Goal: Task Accomplishment & Management: Manage account settings

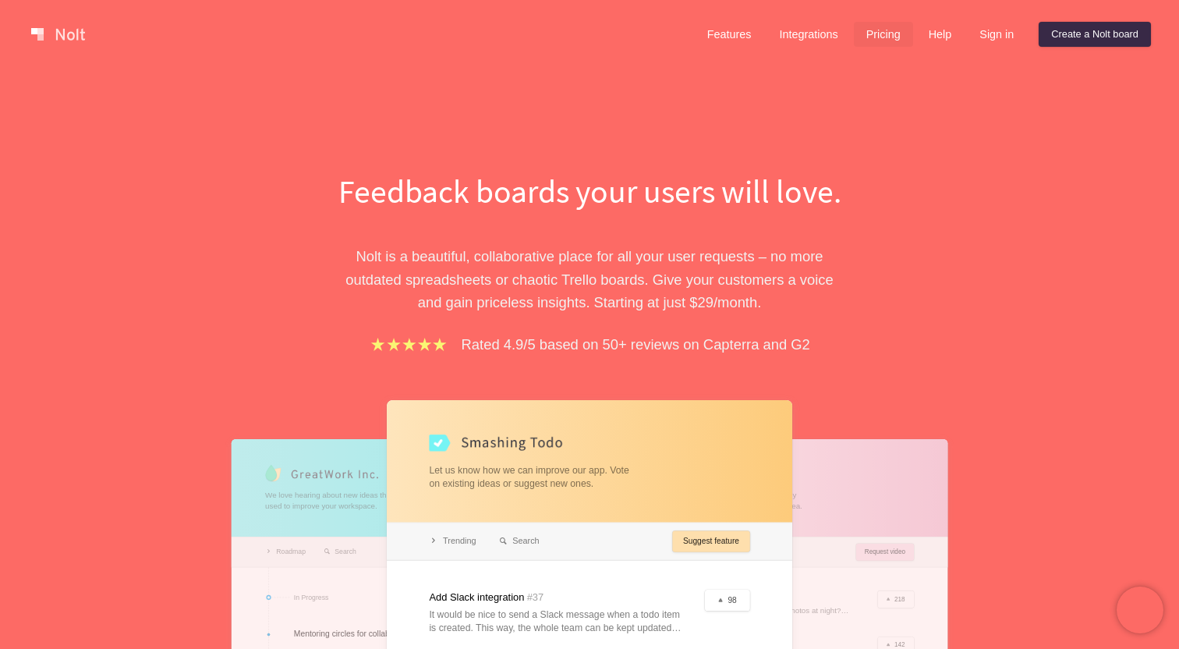
click at [874, 33] on link "Pricing" at bounding box center [883, 34] width 59 height 25
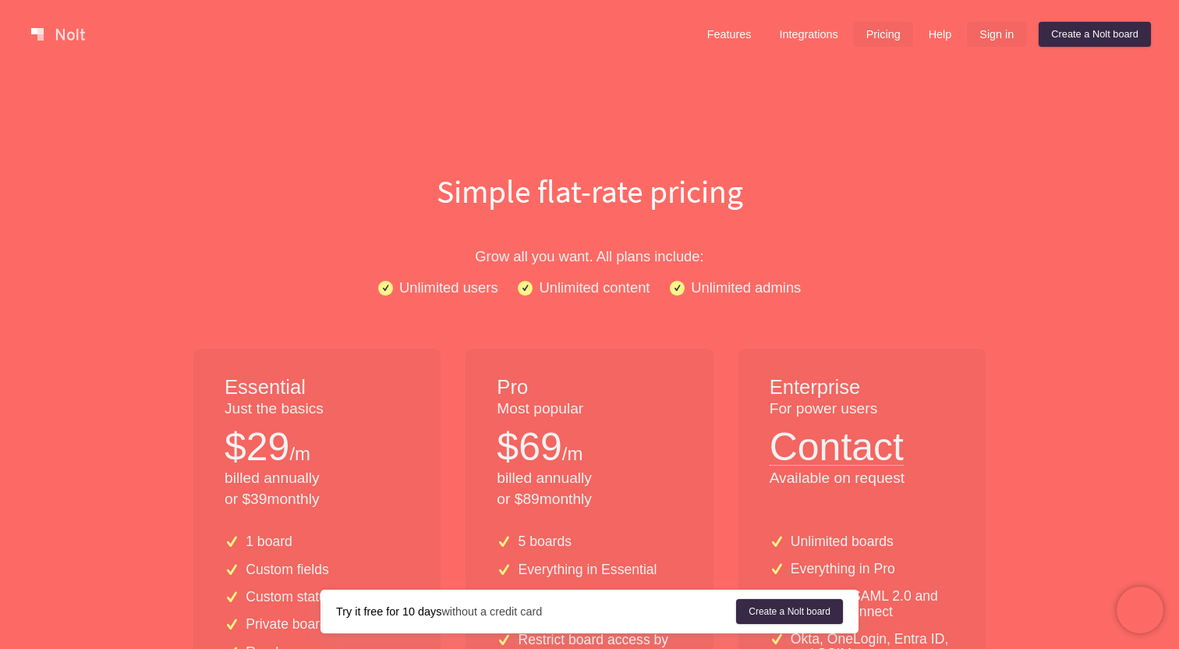
click at [985, 40] on link "Sign in" at bounding box center [996, 34] width 59 height 25
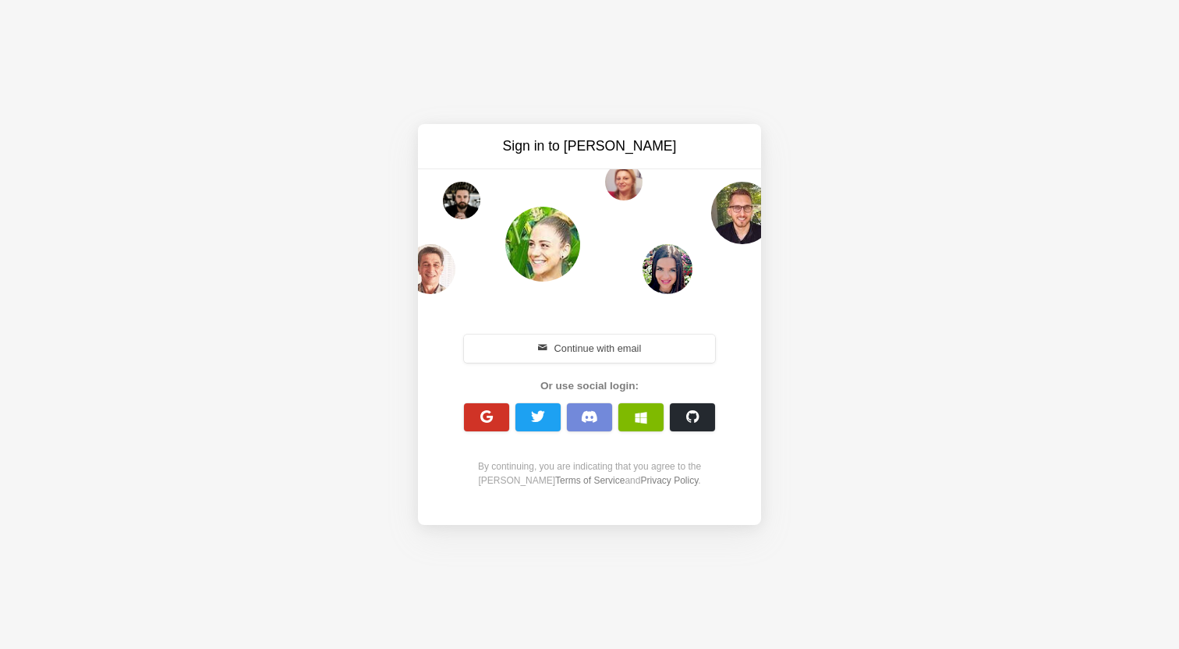
click at [484, 417] on span "button" at bounding box center [487, 416] width 15 height 15
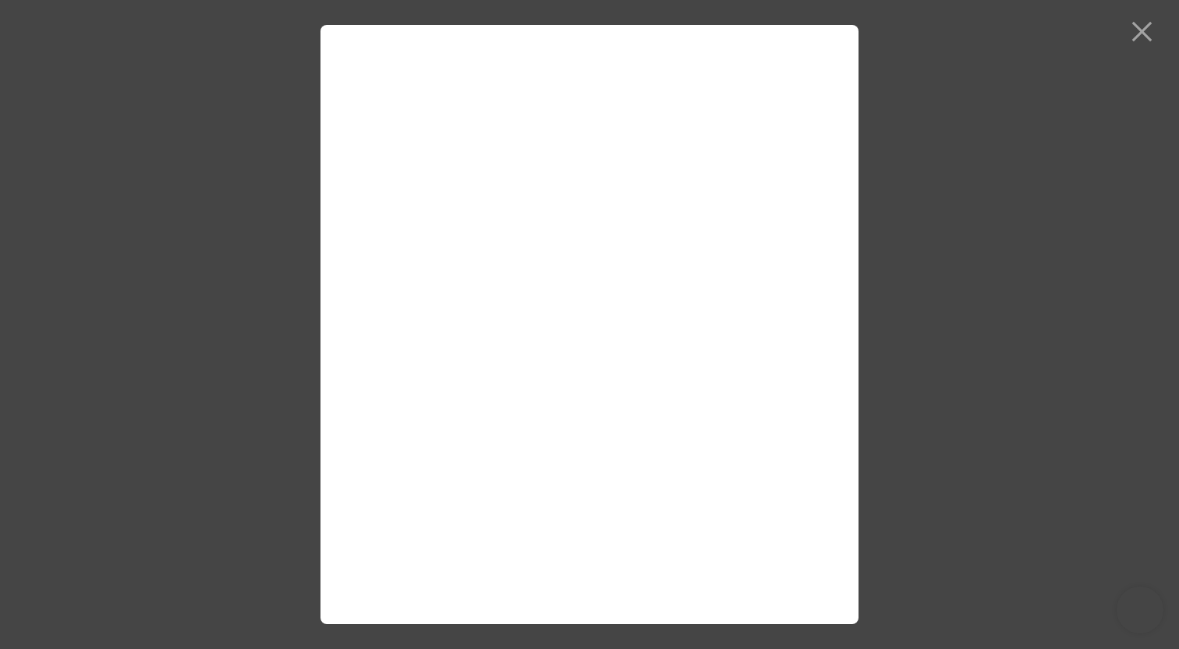
click at [197, 225] on div at bounding box center [589, 324] width 1179 height 649
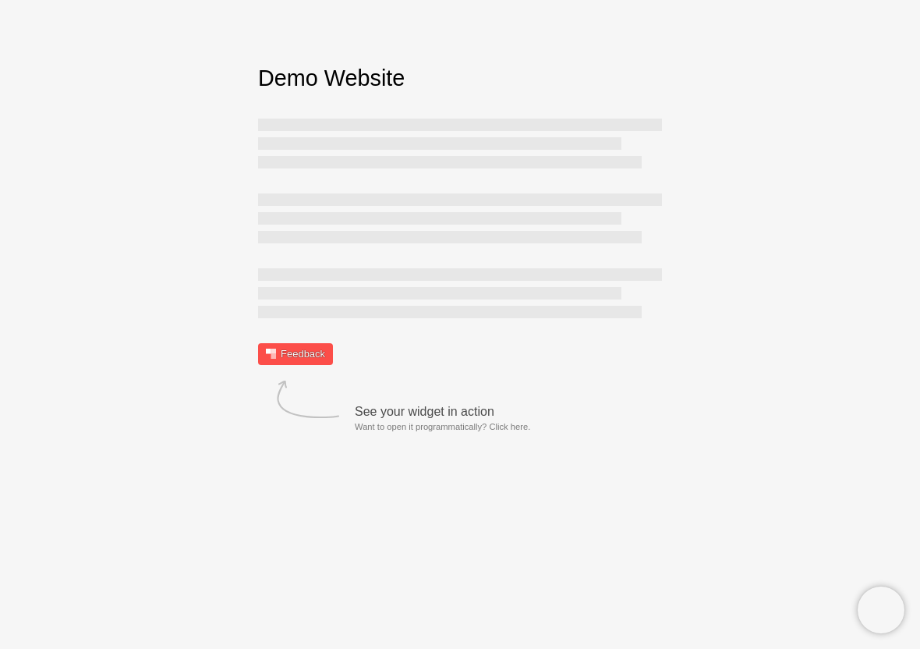
click at [278, 357] on link "Feedback" at bounding box center [295, 354] width 75 height 22
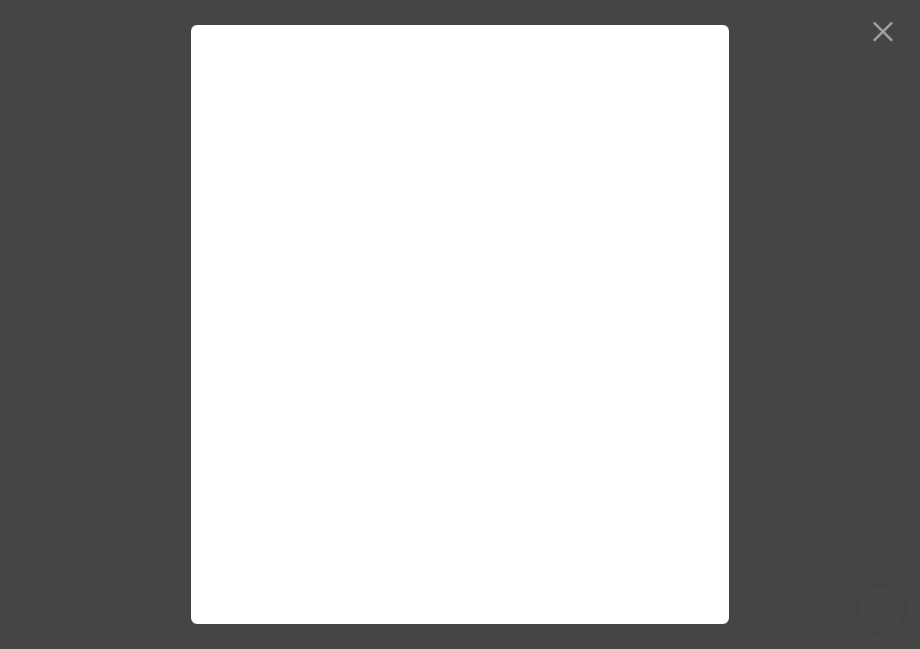
click at [143, 31] on div at bounding box center [460, 324] width 920 height 649
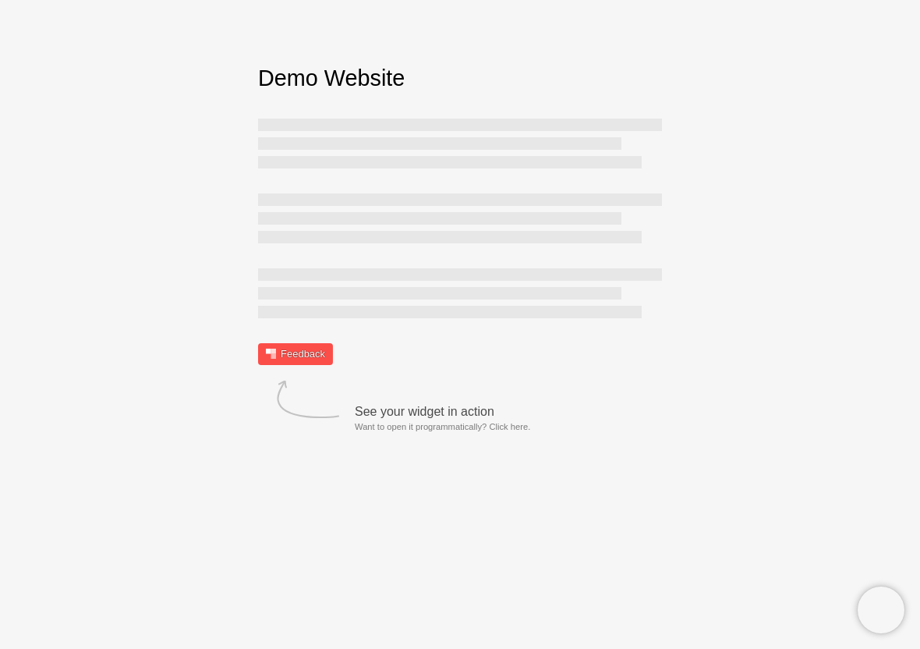
click at [324, 360] on link "Feedback" at bounding box center [295, 354] width 75 height 22
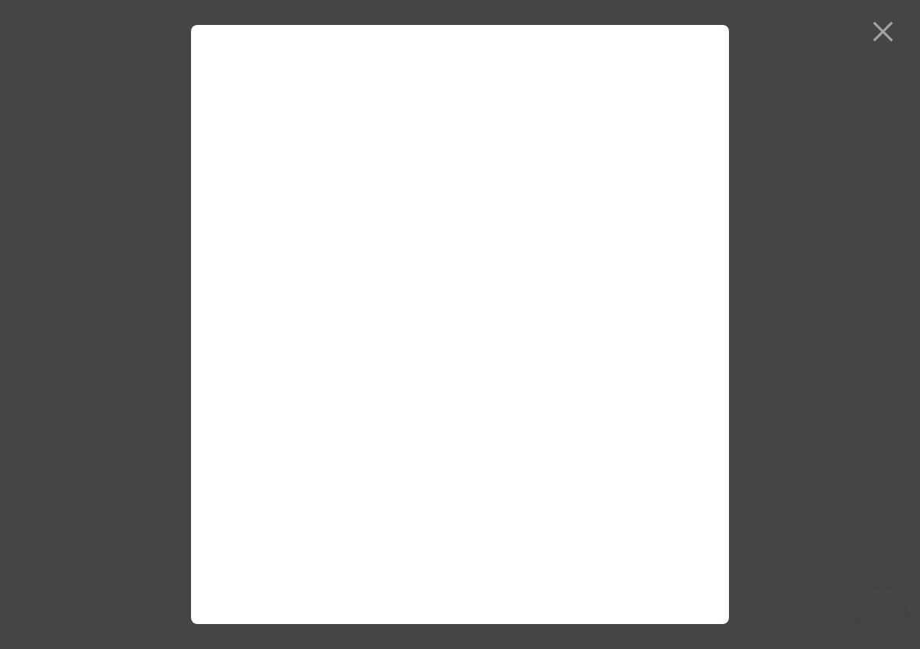
click at [891, 41] on div at bounding box center [460, 324] width 920 height 649
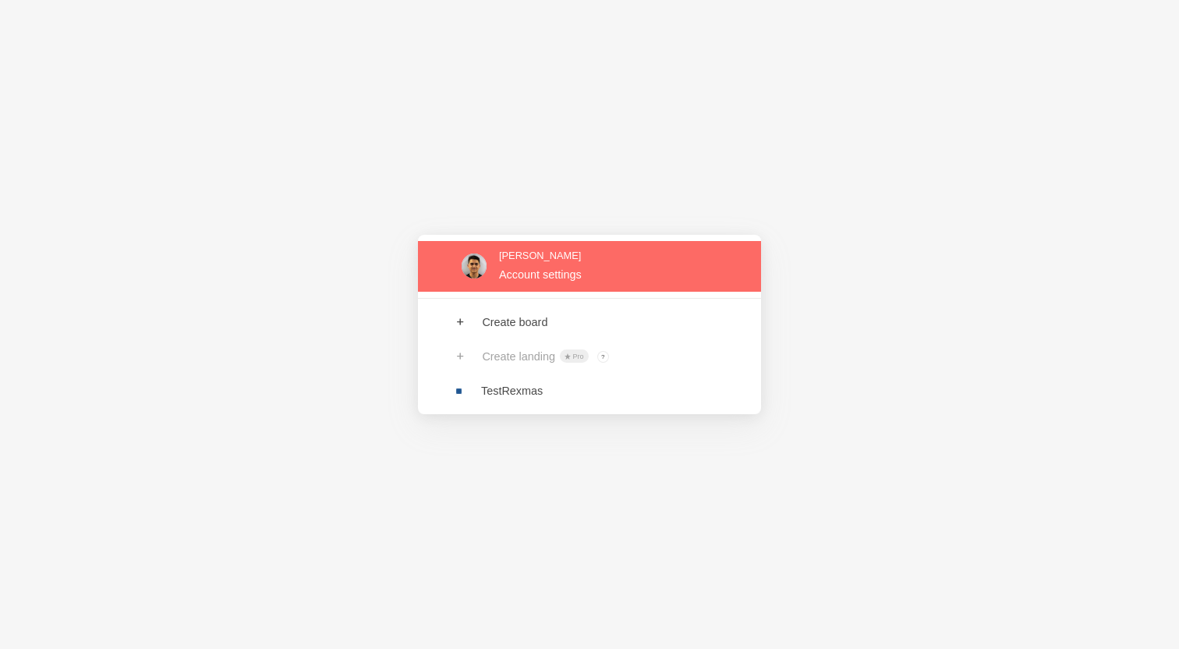
click at [583, 255] on link at bounding box center [589, 266] width 343 height 51
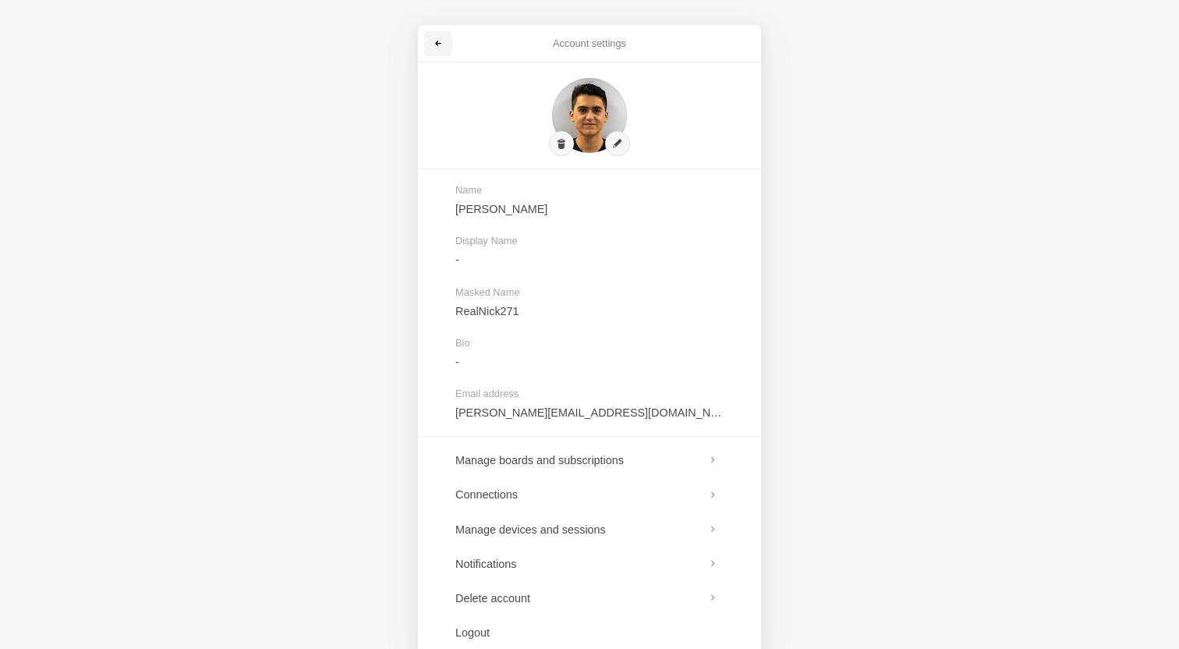
click at [440, 51] on link at bounding box center [438, 43] width 28 height 25
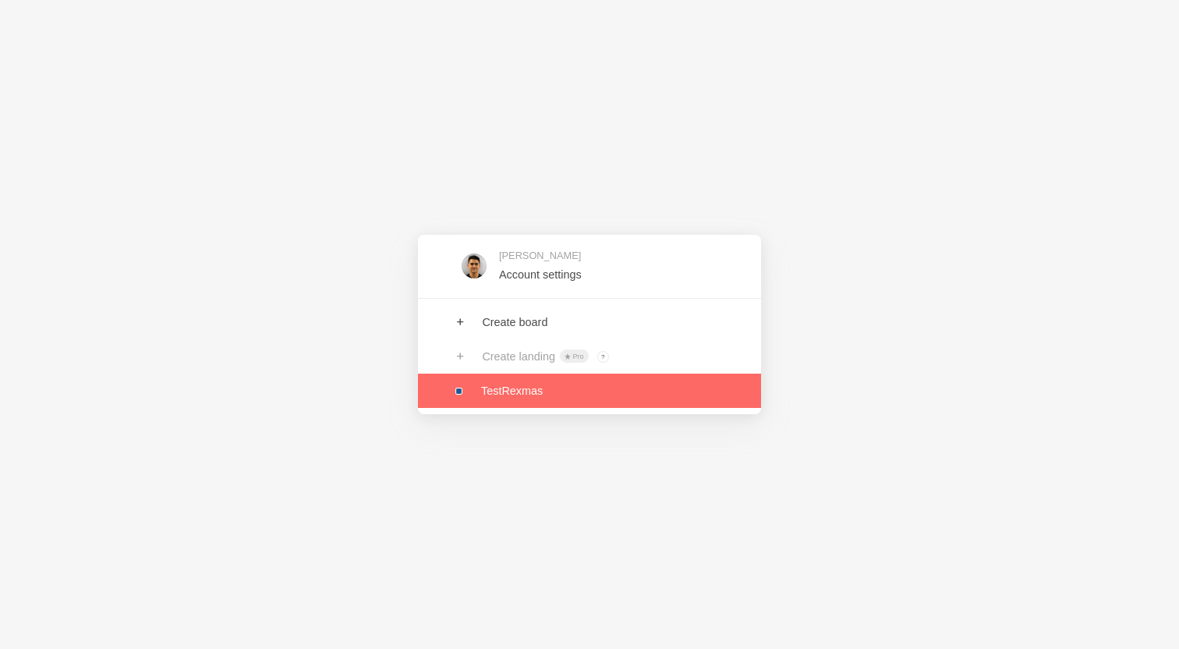
click at [502, 388] on link at bounding box center [589, 391] width 343 height 34
